Goal: Task Accomplishment & Management: Use online tool/utility

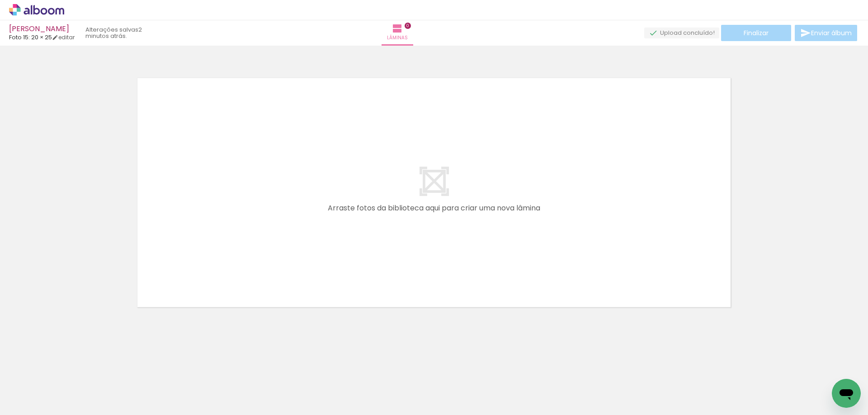
scroll to position [0, 755]
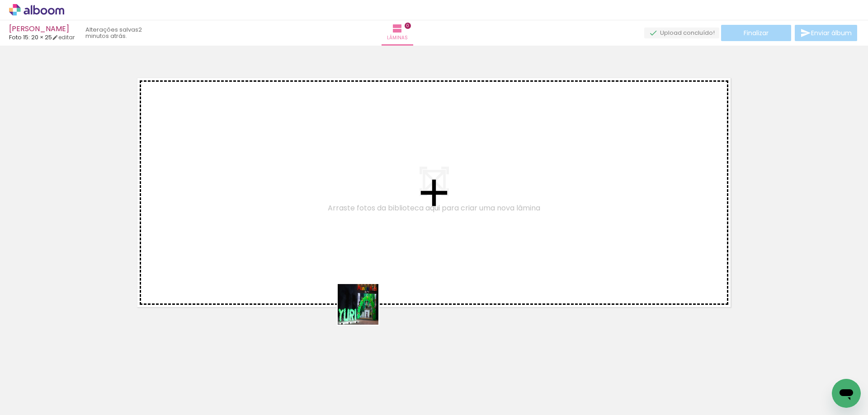
drag, startPoint x: 394, startPoint y: 393, endPoint x: 338, endPoint y: 244, distance: 159.3
click at [338, 244] on quentale-workspace at bounding box center [434, 207] width 868 height 415
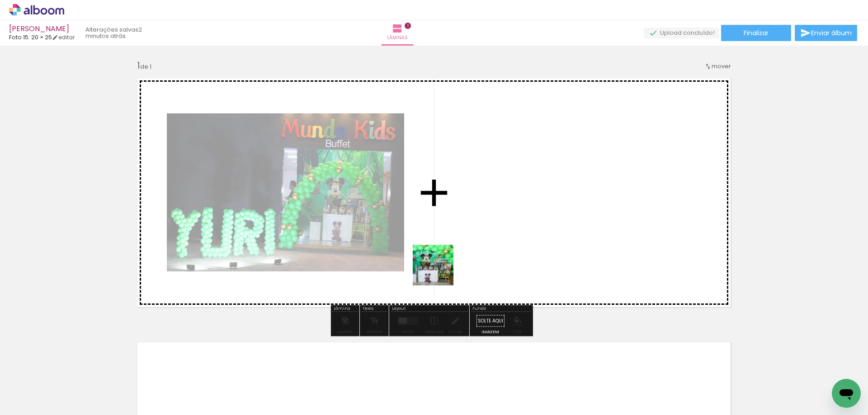
drag, startPoint x: 440, startPoint y: 349, endPoint x: 444, endPoint y: 234, distance: 114.8
click at [444, 234] on quentale-workspace at bounding box center [434, 207] width 868 height 415
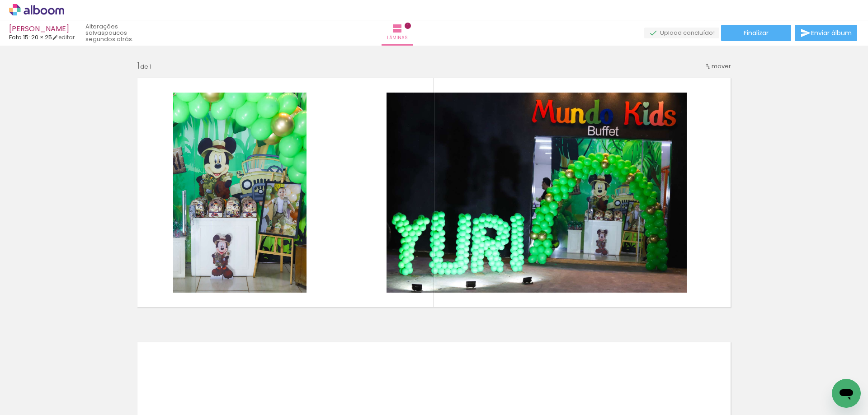
scroll to position [0, 0]
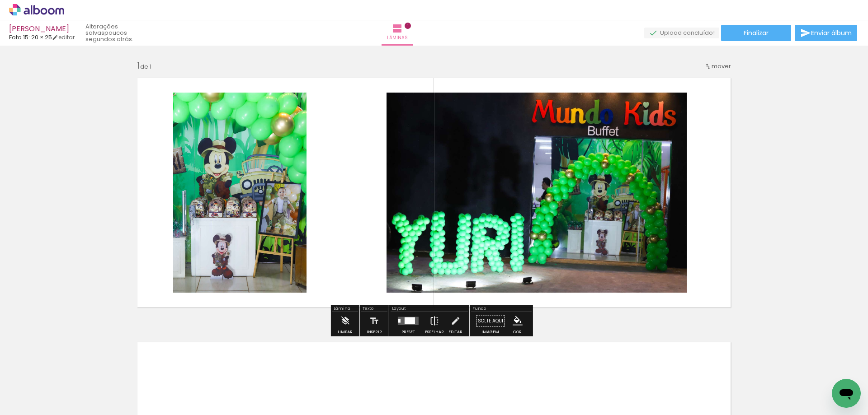
click at [432, 325] on iron-icon at bounding box center [434, 321] width 10 height 18
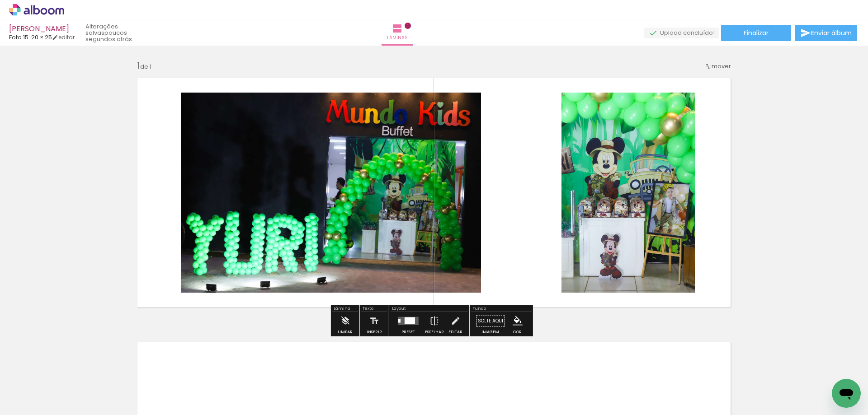
click at [403, 327] on div at bounding box center [408, 321] width 24 height 18
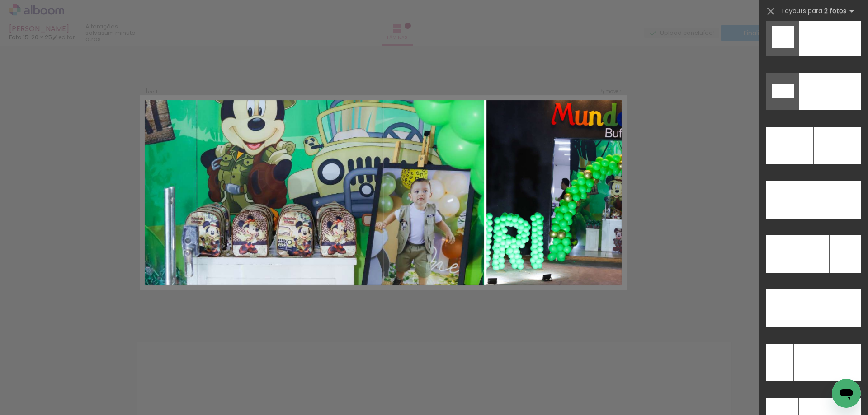
scroll to position [4067, 0]
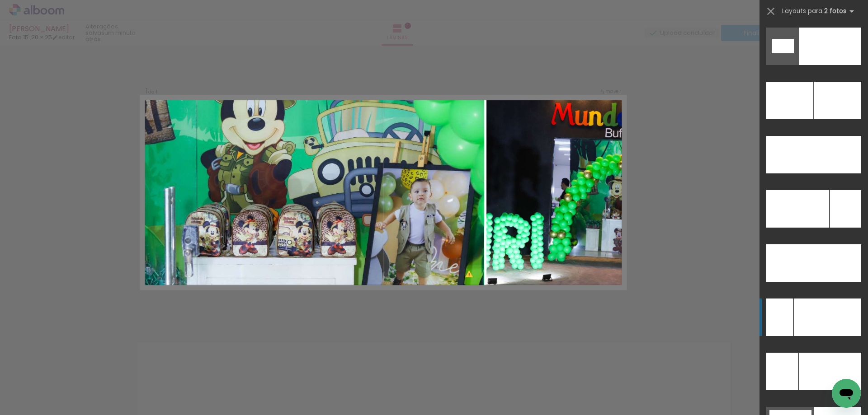
drag, startPoint x: 821, startPoint y: 314, endPoint x: 555, endPoint y: 314, distance: 266.1
click at [821, 314] on div at bounding box center [826, 318] width 67 height 38
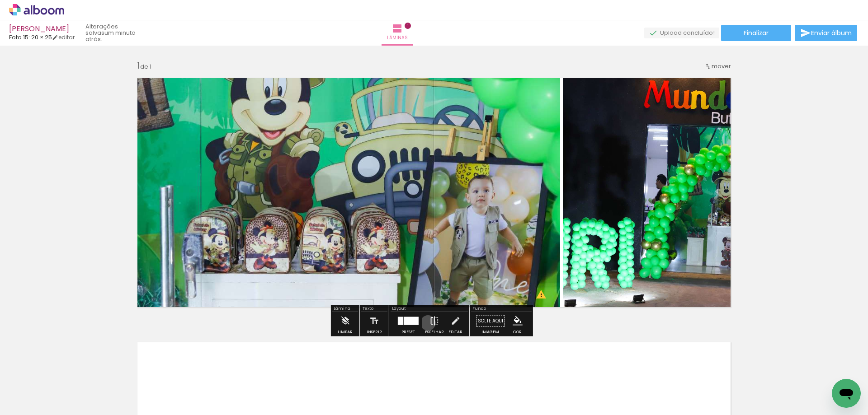
click at [426, 323] on paper-button "Espelhar" at bounding box center [433, 323] width 23 height 23
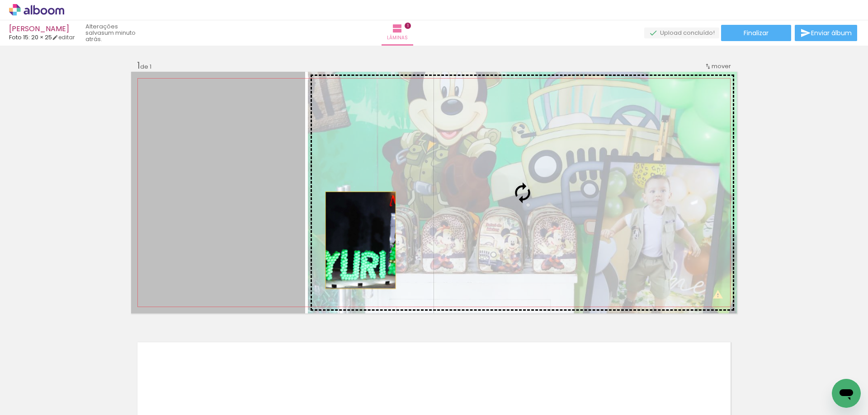
drag, startPoint x: 228, startPoint y: 248, endPoint x: 423, endPoint y: 230, distance: 195.5
click at [0, 0] on slot at bounding box center [0, 0] width 0 height 0
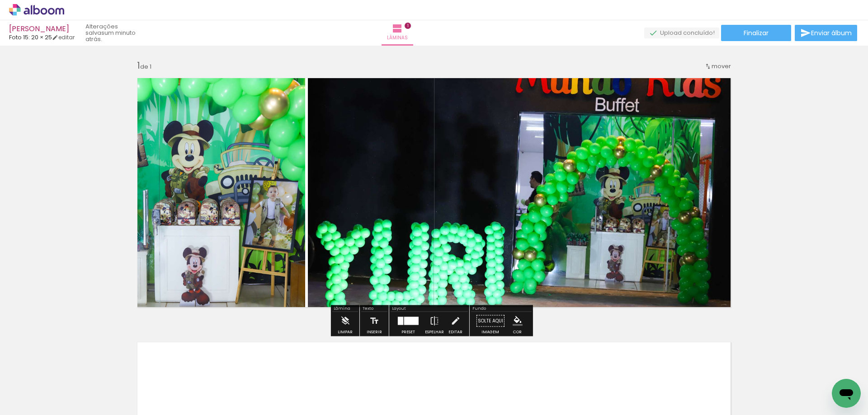
click at [281, 225] on quentale-photo at bounding box center [218, 193] width 174 height 242
click at [374, 207] on quentale-photo at bounding box center [522, 193] width 429 height 242
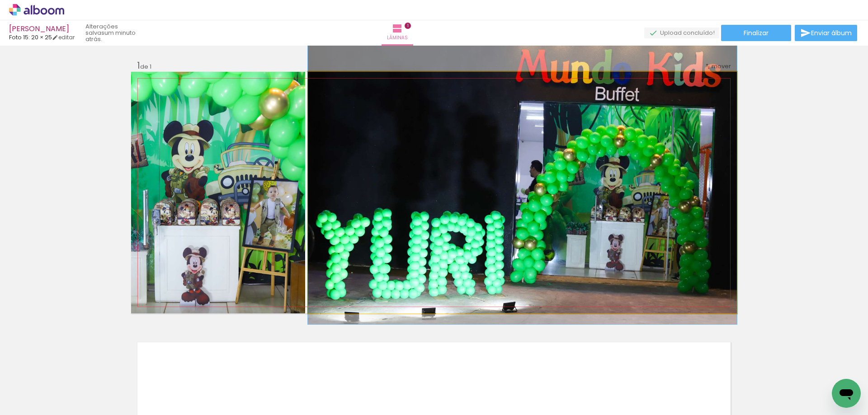
drag, startPoint x: 573, startPoint y: 208, endPoint x: 571, endPoint y: 199, distance: 8.8
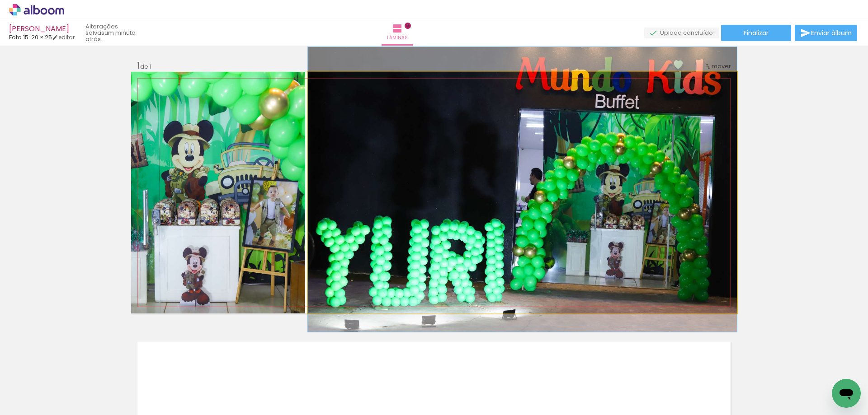
drag, startPoint x: 571, startPoint y: 205, endPoint x: 571, endPoint y: 212, distance: 6.8
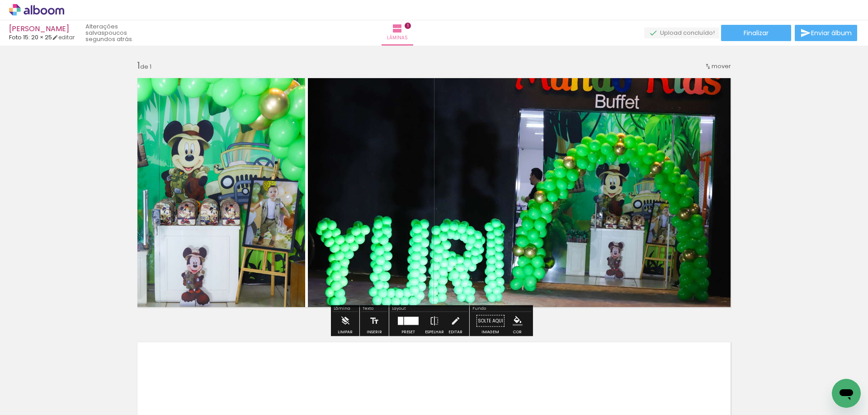
click at [403, 330] on div "Preset" at bounding box center [408, 332] width 14 height 4
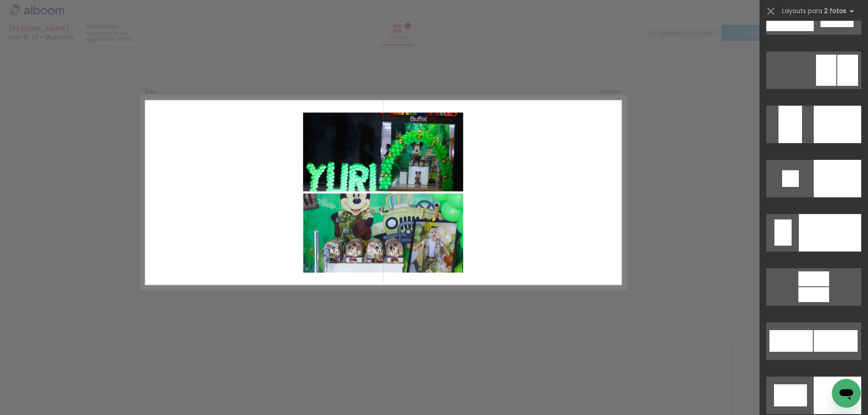
scroll to position [3356, 0]
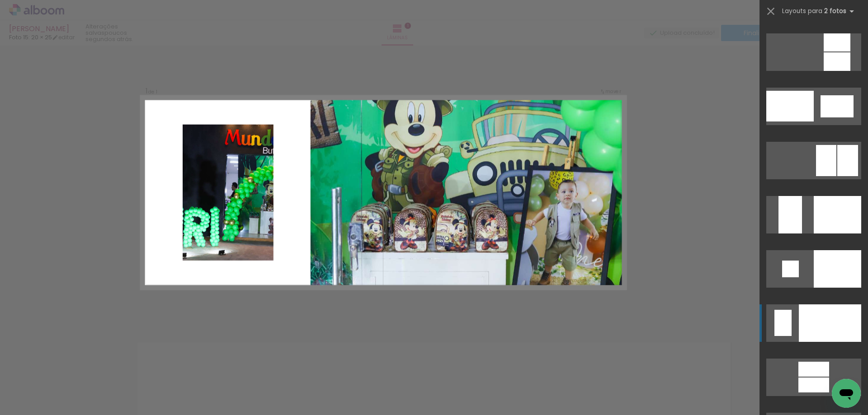
click at [816, 325] on div at bounding box center [829, 324] width 62 height 38
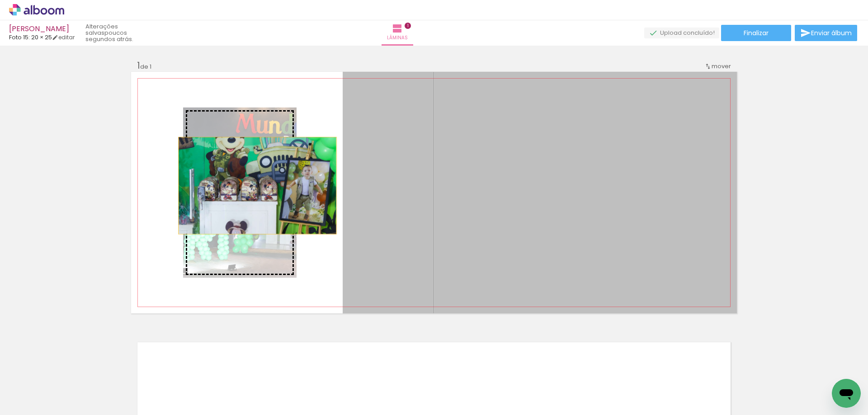
drag, startPoint x: 539, startPoint y: 231, endPoint x: 254, endPoint y: 186, distance: 288.3
click at [0, 0] on slot at bounding box center [0, 0] width 0 height 0
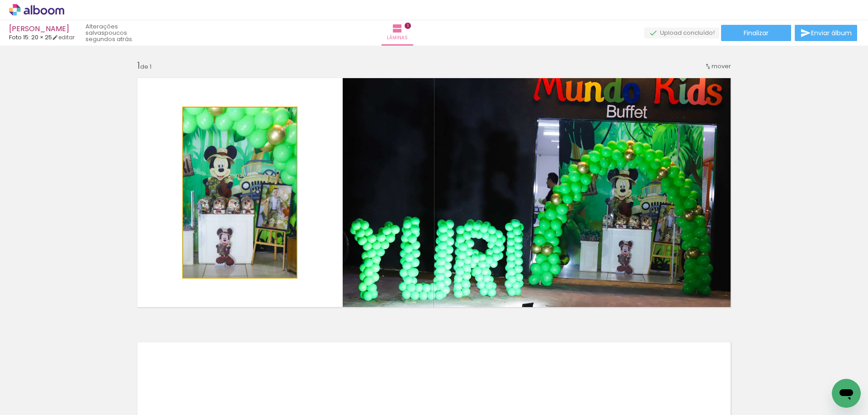
drag, startPoint x: 241, startPoint y: 213, endPoint x: 265, endPoint y: 213, distance: 23.5
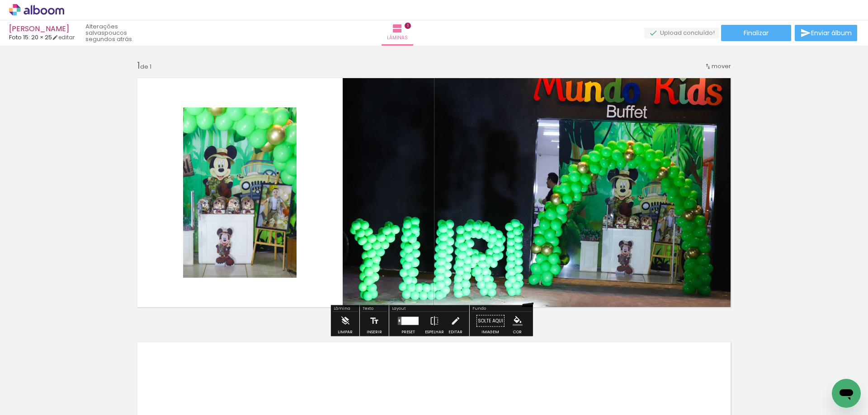
click at [408, 322] on div at bounding box center [409, 321] width 17 height 8
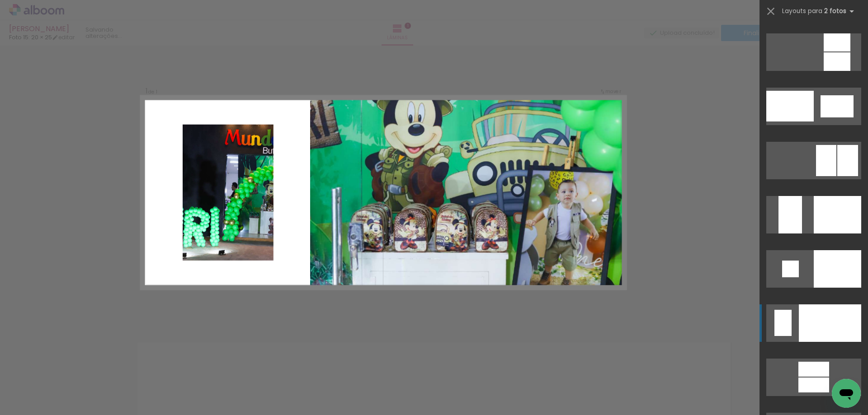
scroll to position [3633, 0]
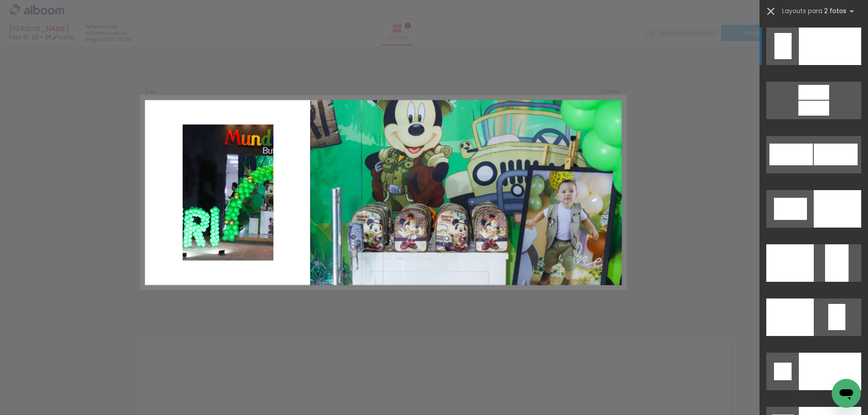
click at [766, 8] on iron-icon at bounding box center [770, 11] width 13 height 13
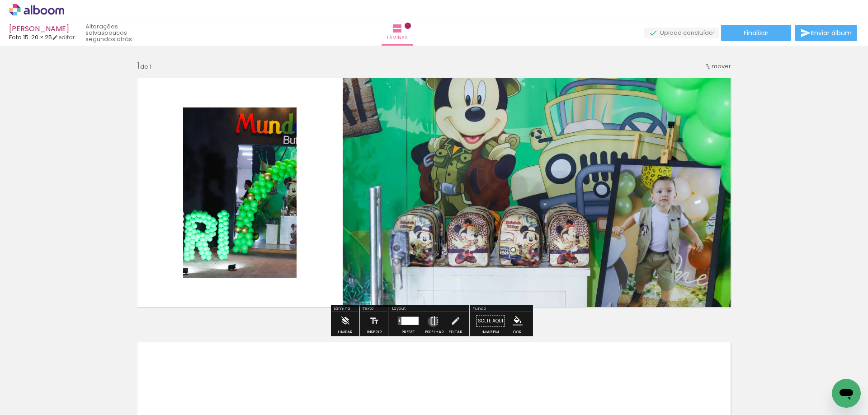
click at [431, 322] on iron-icon at bounding box center [434, 321] width 10 height 18
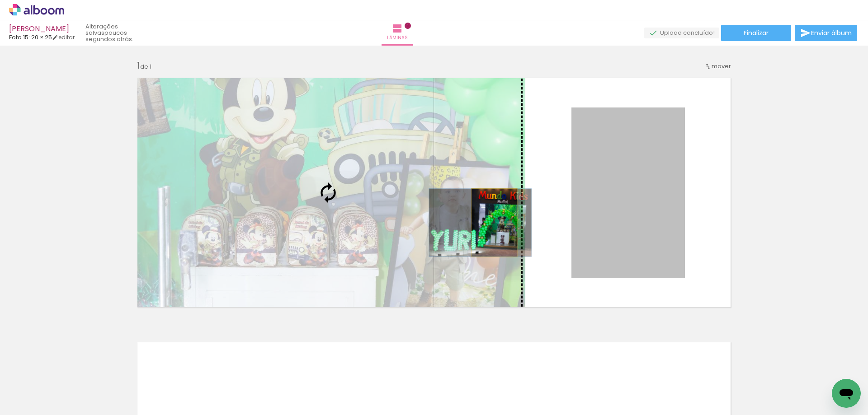
drag, startPoint x: 627, startPoint y: 222, endPoint x: 491, endPoint y: 223, distance: 136.0
click at [0, 0] on slot at bounding box center [0, 0] width 0 height 0
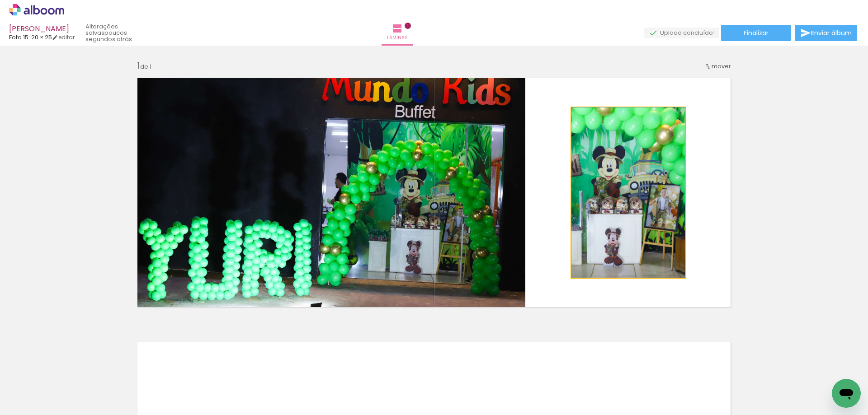
drag, startPoint x: 635, startPoint y: 222, endPoint x: 625, endPoint y: 245, distance: 24.9
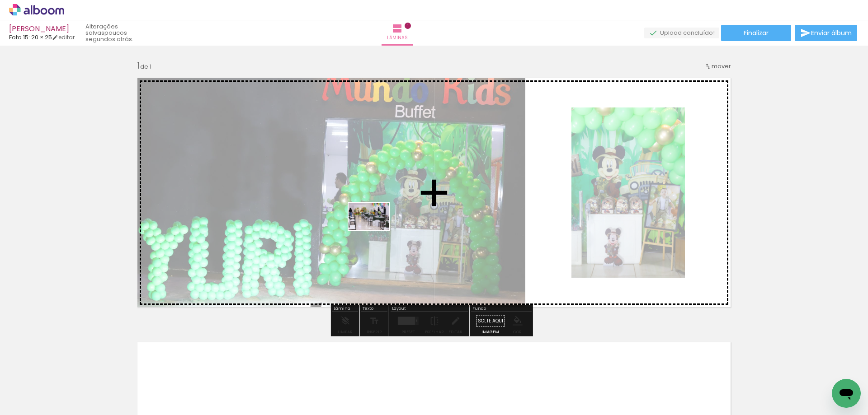
drag, startPoint x: 93, startPoint y: 385, endPoint x: 375, endPoint y: 230, distance: 322.8
click at [375, 230] on quentale-workspace at bounding box center [434, 207] width 868 height 415
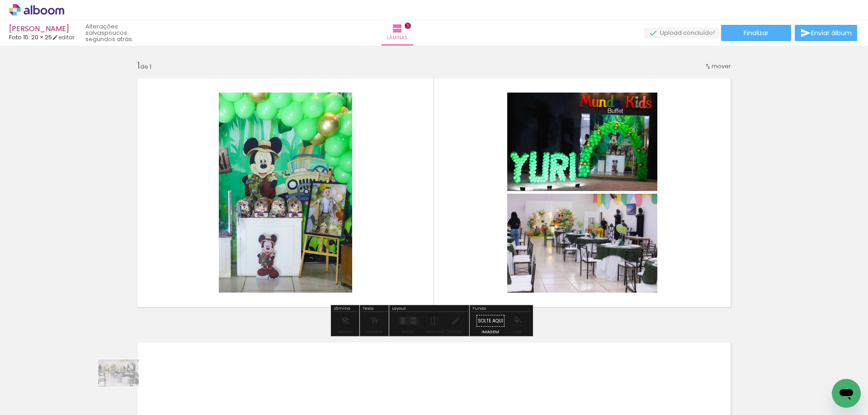
drag, startPoint x: 96, startPoint y: 396, endPoint x: 125, endPoint y: 387, distance: 30.4
click at [113, 387] on div at bounding box center [90, 385] width 45 height 30
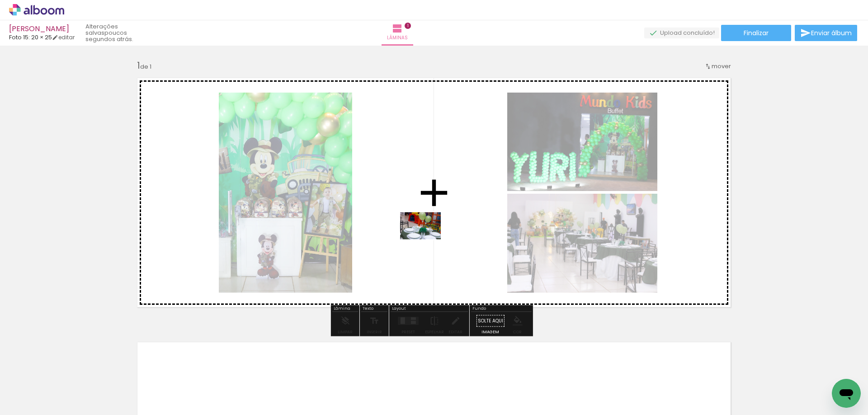
drag, startPoint x: 196, startPoint y: 360, endPoint x: 440, endPoint y: 235, distance: 274.0
click at [440, 235] on quentale-workspace at bounding box center [434, 207] width 868 height 415
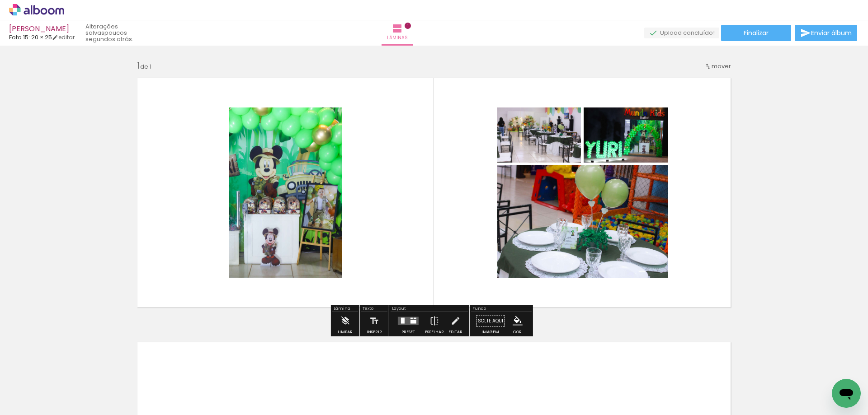
click at [32, 387] on input "Todas as fotos" at bounding box center [25, 388] width 34 height 8
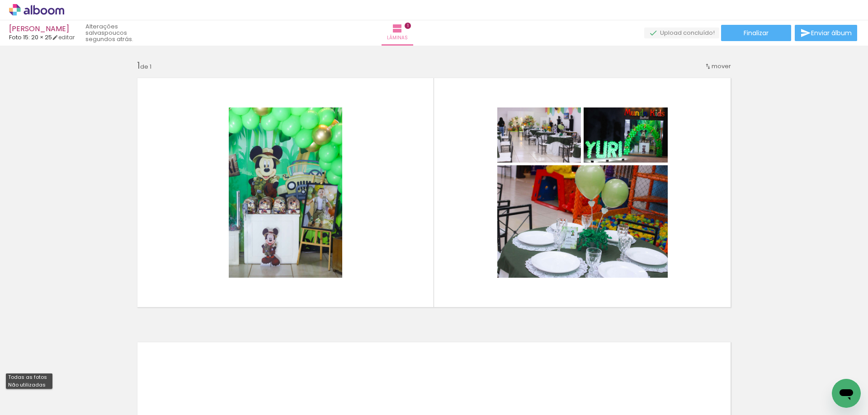
click at [0, 0] on slot "Não utilizadas" at bounding box center [0, 0] width 0 height 0
type input "Não utilizadas"
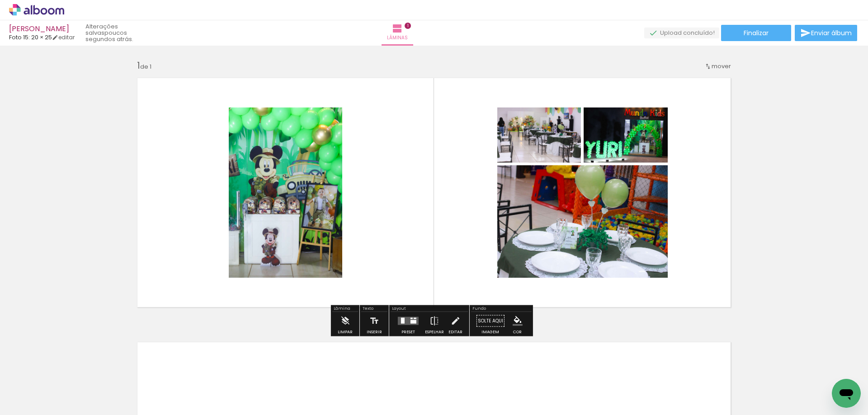
click at [405, 322] on quentale-layouter at bounding box center [408, 321] width 21 height 8
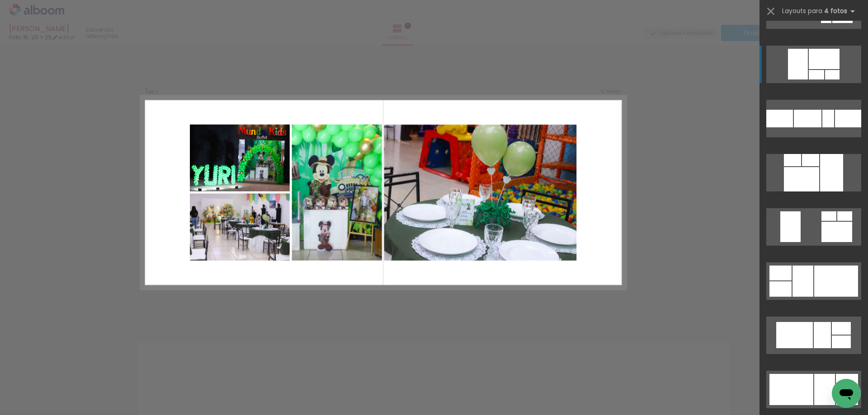
scroll to position [2079, 0]
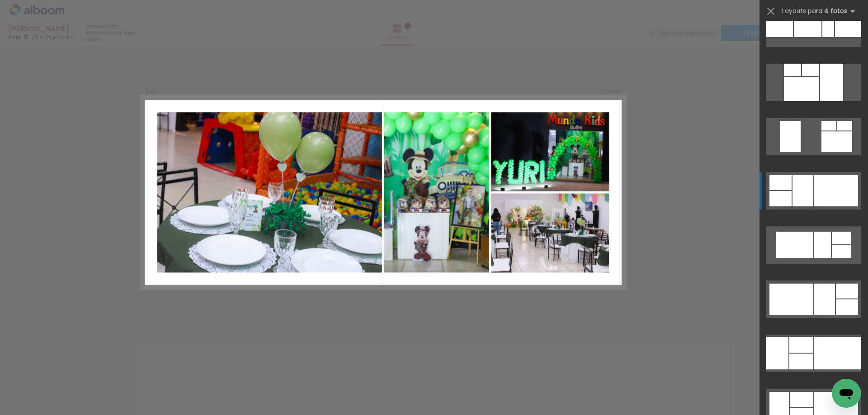
click at [822, 203] on div at bounding box center [836, 190] width 44 height 31
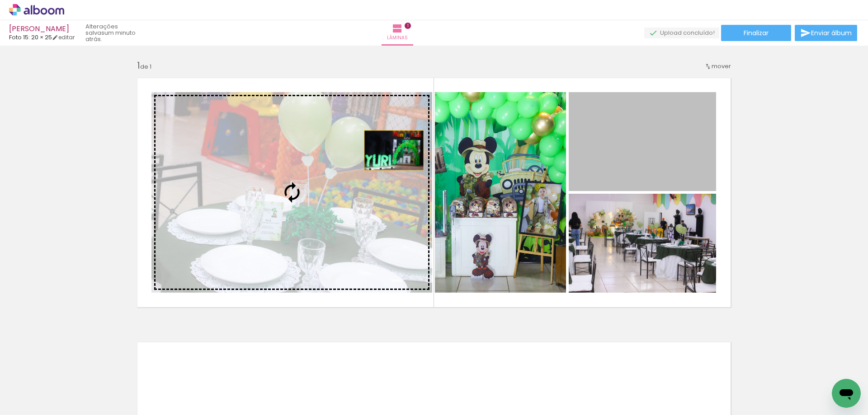
drag, startPoint x: 620, startPoint y: 144, endPoint x: 365, endPoint y: 150, distance: 255.8
click at [0, 0] on slot at bounding box center [0, 0] width 0 height 0
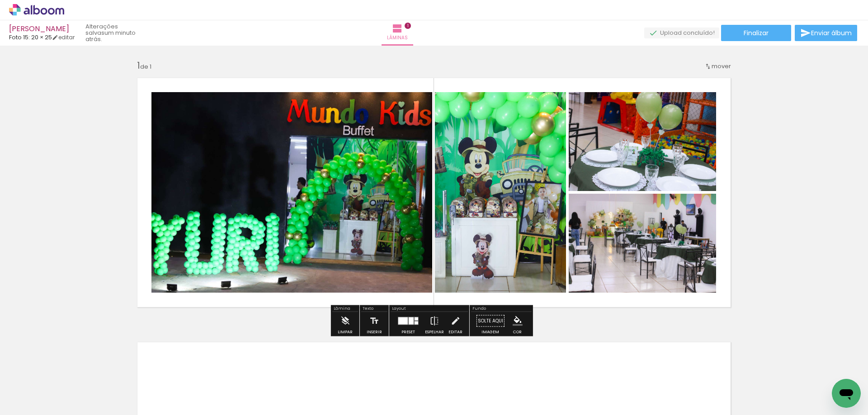
click at [628, 255] on quentale-photo at bounding box center [641, 243] width 147 height 99
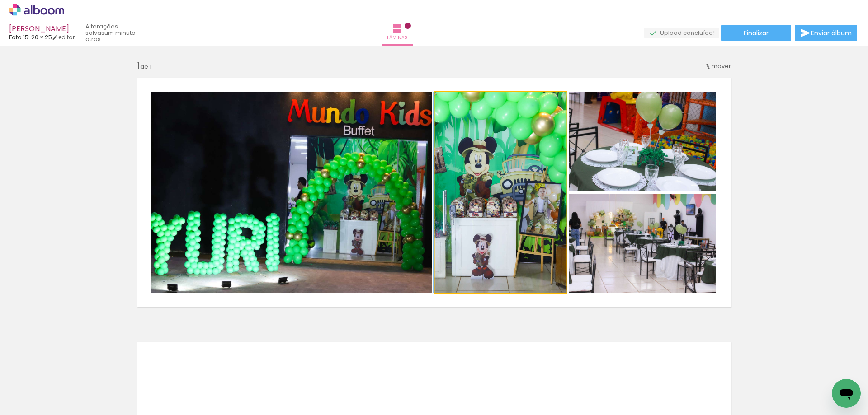
click at [490, 202] on quentale-photo at bounding box center [500, 192] width 131 height 201
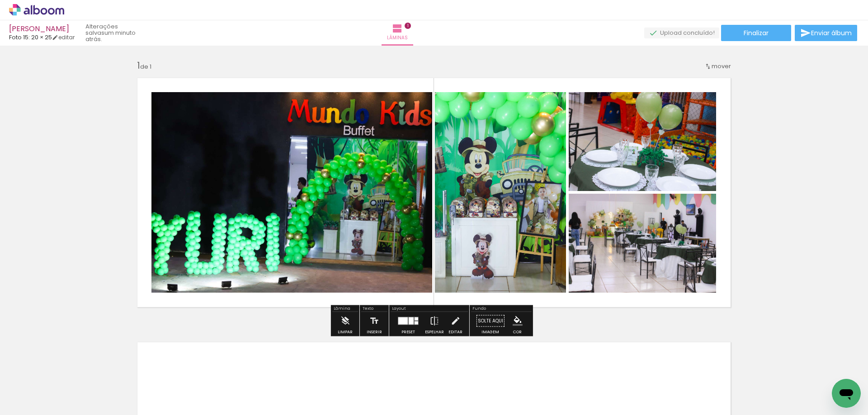
click at [513, 324] on iron-icon "color picker" at bounding box center [517, 321] width 10 height 10
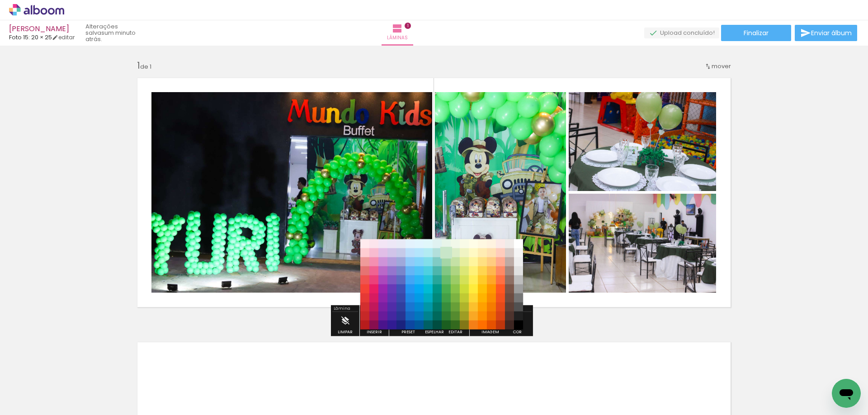
drag, startPoint x: 446, startPoint y: 252, endPoint x: 455, endPoint y: 128, distance: 124.2
click at [446, 252] on paper-item "#c8e6c9" at bounding box center [445, 253] width 9 height 9
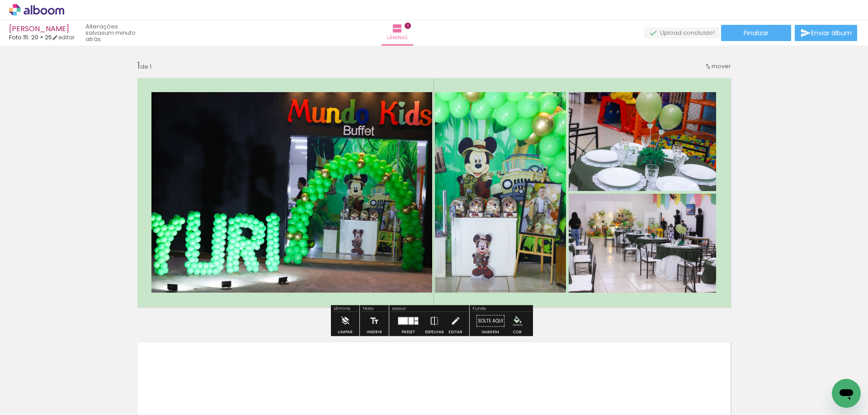
click at [516, 319] on iron-icon "color picker" at bounding box center [517, 321] width 10 height 10
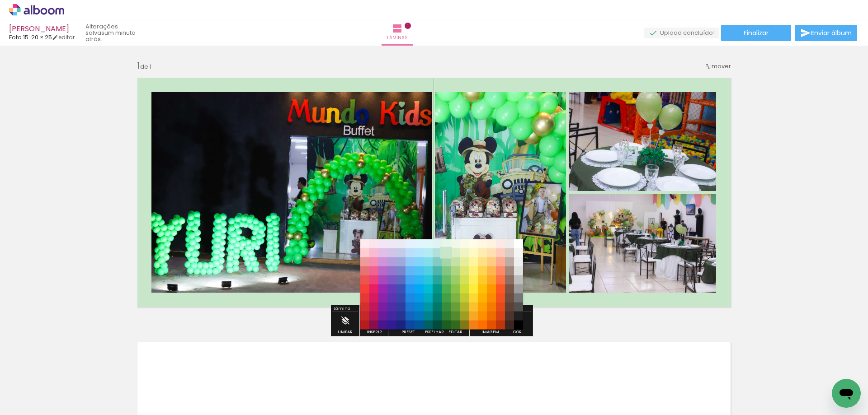
click at [446, 253] on paper-item "#c8e6c9" at bounding box center [445, 253] width 9 height 9
click at [541, 335] on div "Inserir lâmina 1 de 1" at bounding box center [434, 313] width 868 height 529
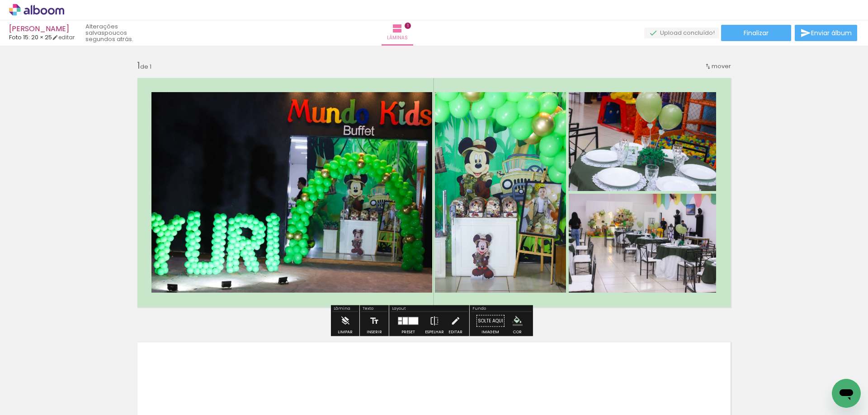
click at [512, 322] on iron-icon "color picker" at bounding box center [517, 321] width 10 height 10
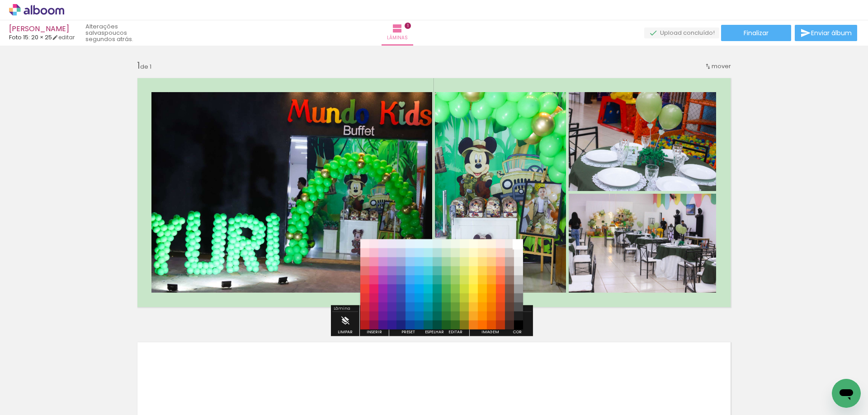
click at [520, 247] on paper-item "#ffffff" at bounding box center [518, 243] width 9 height 9
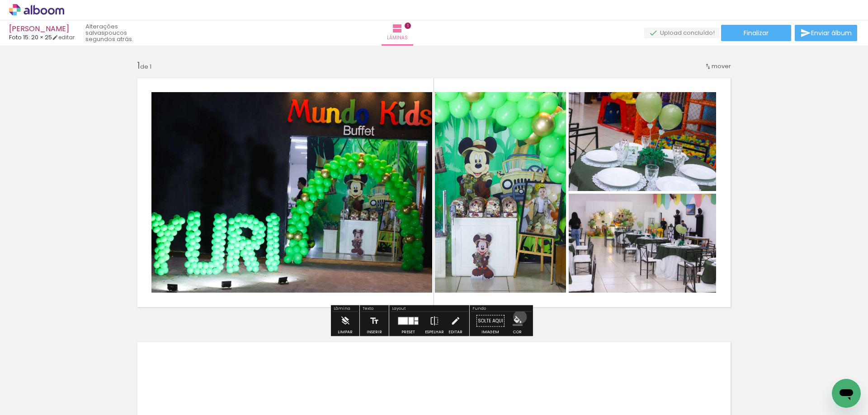
click at [516, 317] on iron-icon "color picker" at bounding box center [517, 321] width 10 height 10
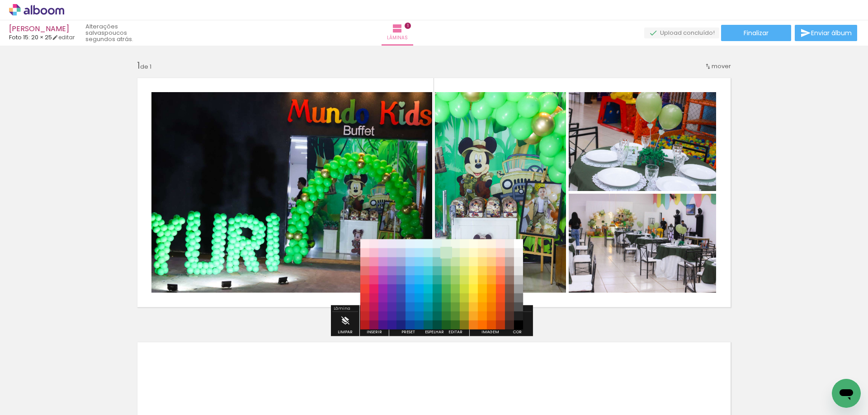
click at [447, 253] on paper-item "#c8e6c9" at bounding box center [445, 253] width 9 height 9
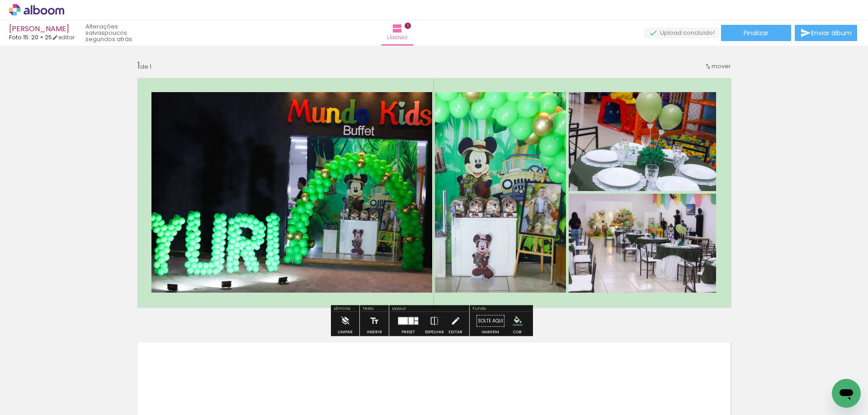
click at [514, 320] on iron-icon "color picker" at bounding box center [517, 321] width 10 height 10
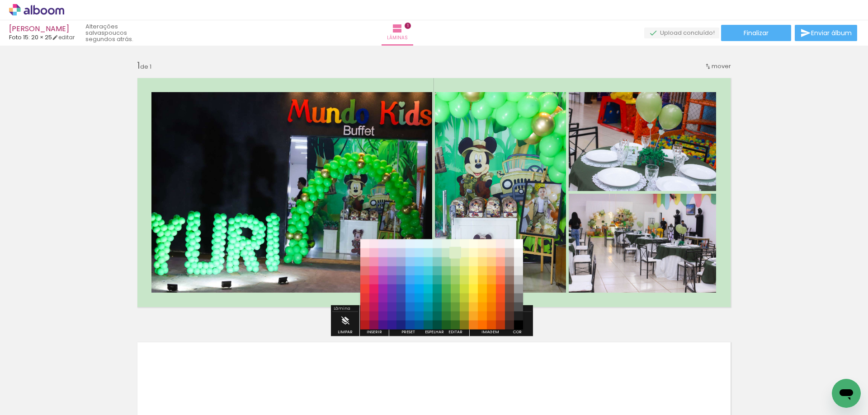
click at [456, 252] on paper-item "#dcedc8" at bounding box center [455, 253] width 9 height 9
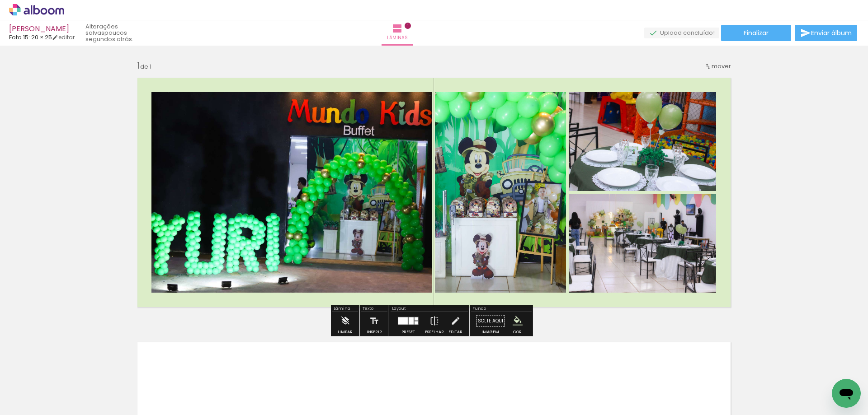
click at [623, 322] on div "Inserir lâmina 1 de 1" at bounding box center [434, 313] width 868 height 529
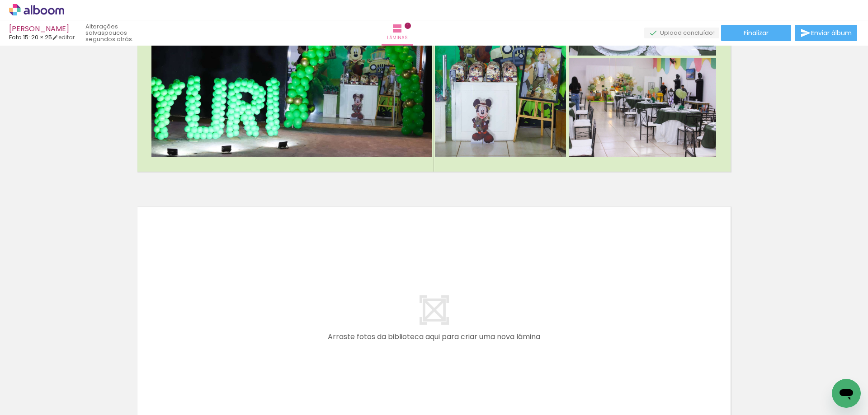
scroll to position [226, 0]
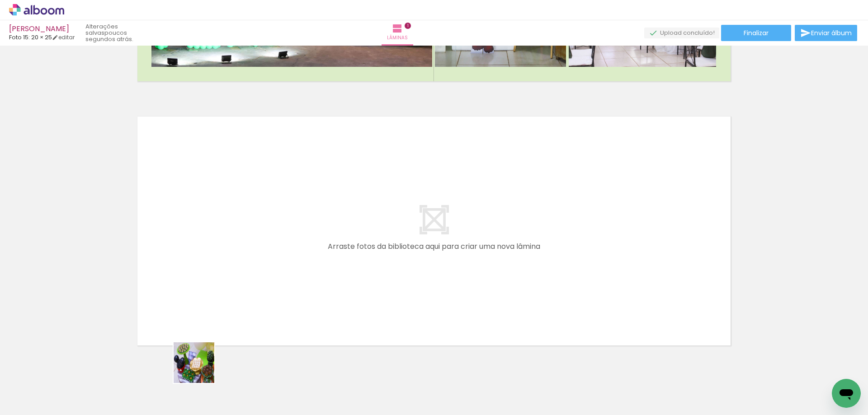
drag, startPoint x: 201, startPoint y: 370, endPoint x: 291, endPoint y: 286, distance: 123.1
click at [291, 286] on quentale-workspace at bounding box center [434, 207] width 868 height 415
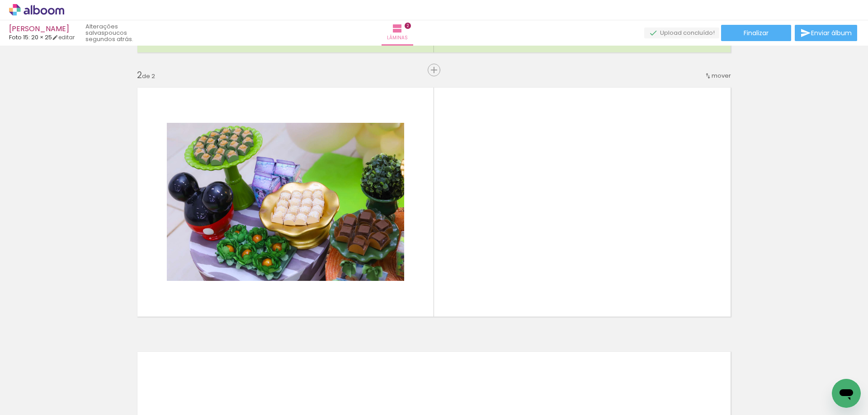
scroll to position [0, 1242]
click at [380, 392] on div at bounding box center [366, 385] width 45 height 30
drag, startPoint x: 377, startPoint y: 398, endPoint x: 397, endPoint y: 266, distance: 133.1
click at [395, 272] on quentale-workspace at bounding box center [434, 207] width 868 height 415
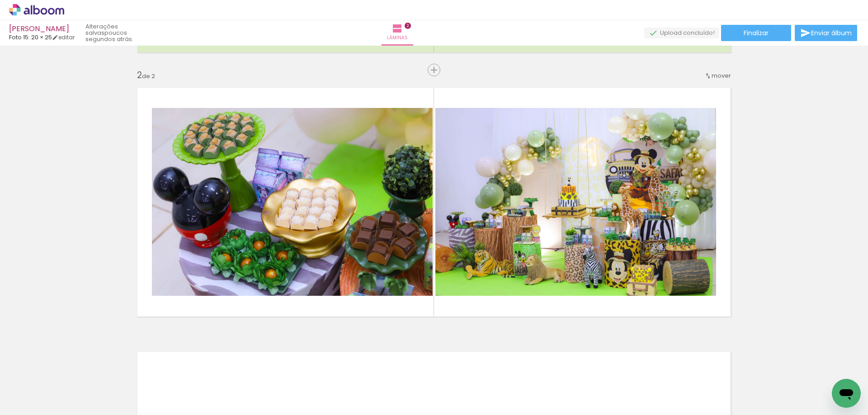
scroll to position [0, 2619]
drag, startPoint x: 369, startPoint y: 325, endPoint x: 376, endPoint y: 314, distance: 13.8
click at [369, 294] on quentale-workspace at bounding box center [434, 207] width 868 height 415
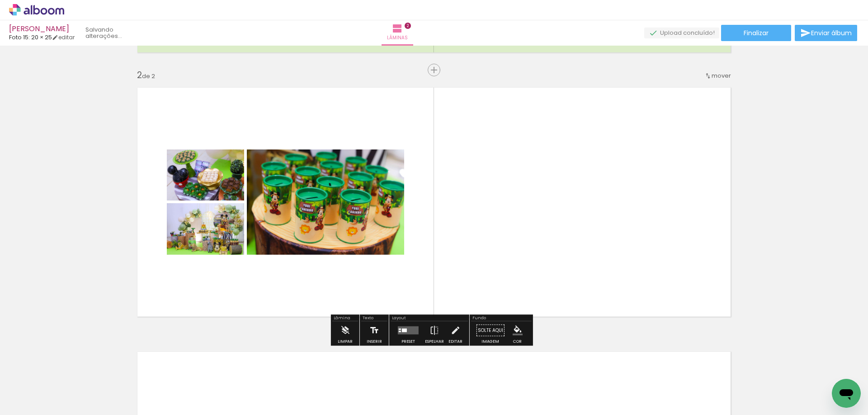
scroll to position [0, 2600]
drag, startPoint x: 372, startPoint y: 387, endPoint x: 372, endPoint y: 272, distance: 114.3
click at [372, 272] on quentale-workspace at bounding box center [434, 207] width 868 height 415
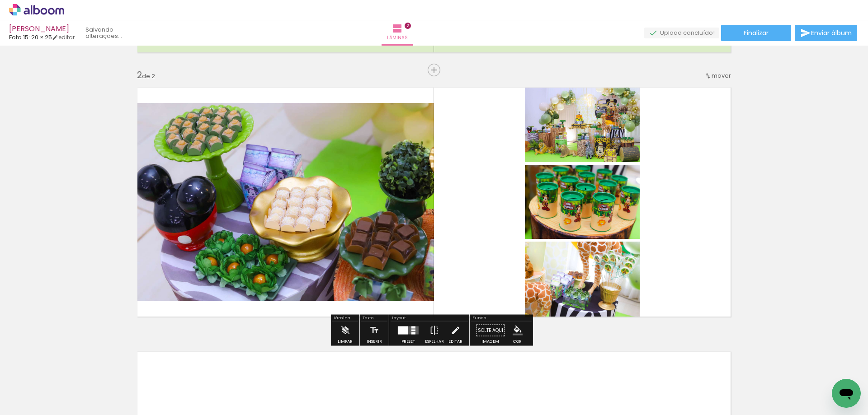
scroll to position [0, 2549]
drag, startPoint x: 436, startPoint y: 337, endPoint x: 427, endPoint y: 265, distance: 72.5
click at [427, 265] on quentale-workspace at bounding box center [434, 207] width 868 height 415
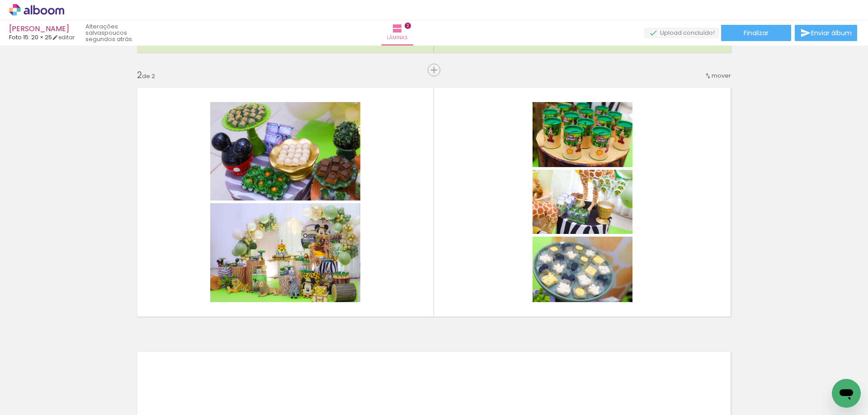
scroll to position [0, 0]
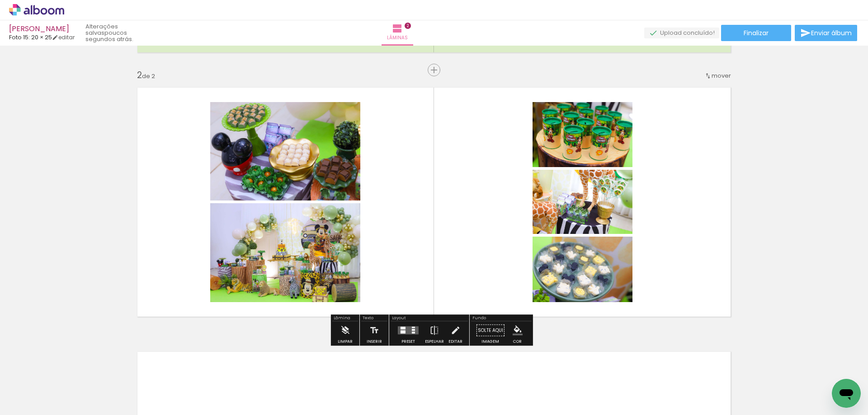
click at [403, 331] on div at bounding box center [402, 332] width 5 height 3
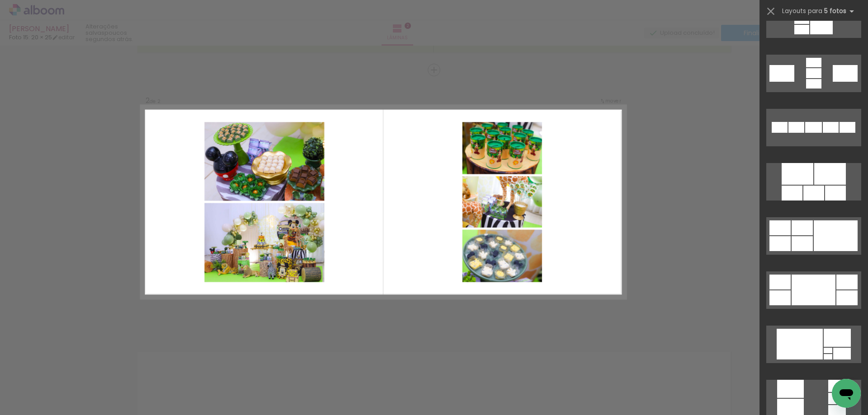
scroll to position [452, 0]
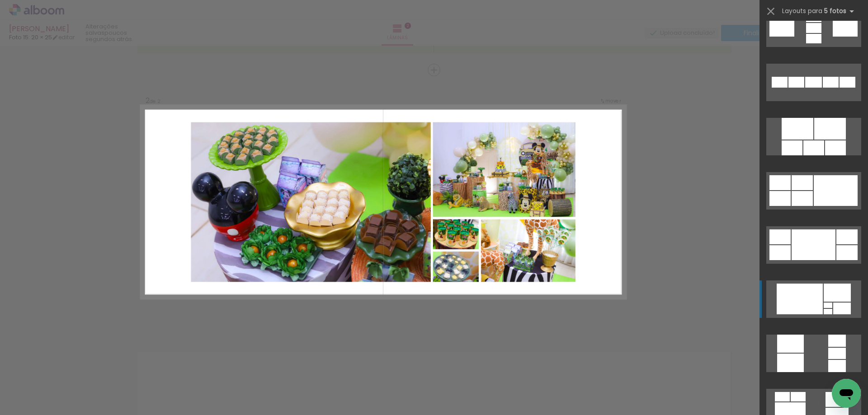
click at [807, 292] on div at bounding box center [799, 299] width 46 height 31
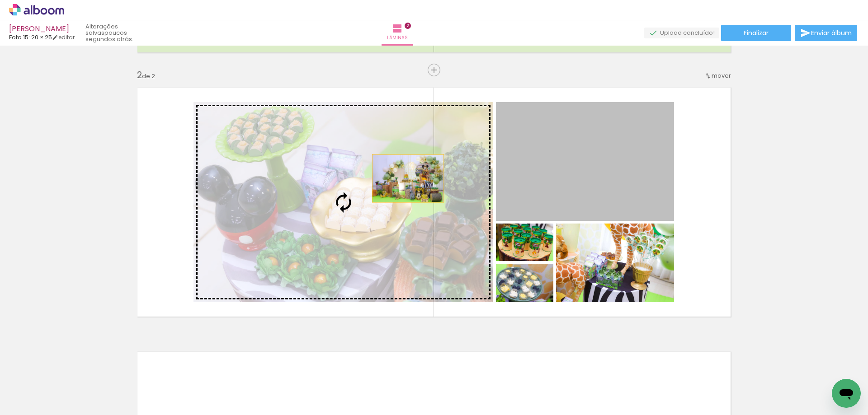
drag, startPoint x: 586, startPoint y: 177, endPoint x: 380, endPoint y: 178, distance: 206.1
click at [0, 0] on slot at bounding box center [0, 0] width 0 height 0
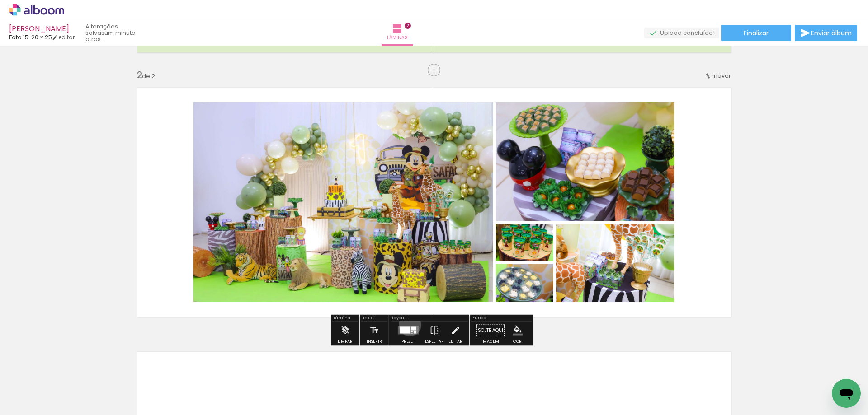
click at [408, 325] on div at bounding box center [408, 331] width 24 height 18
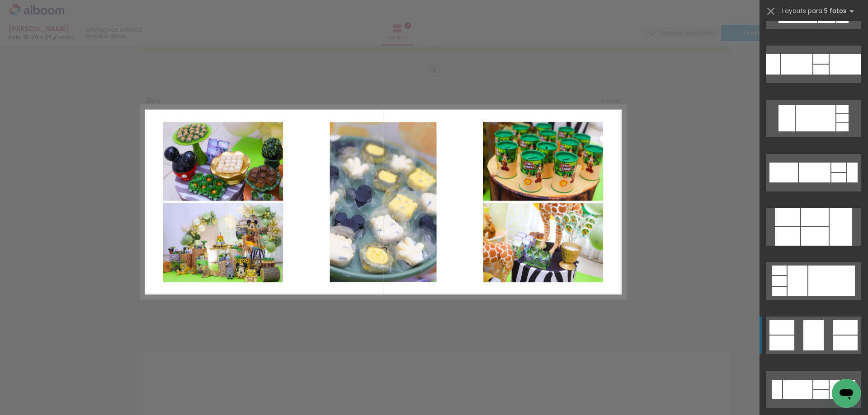
scroll to position [8161, 0]
